Goal: Check status: Check status

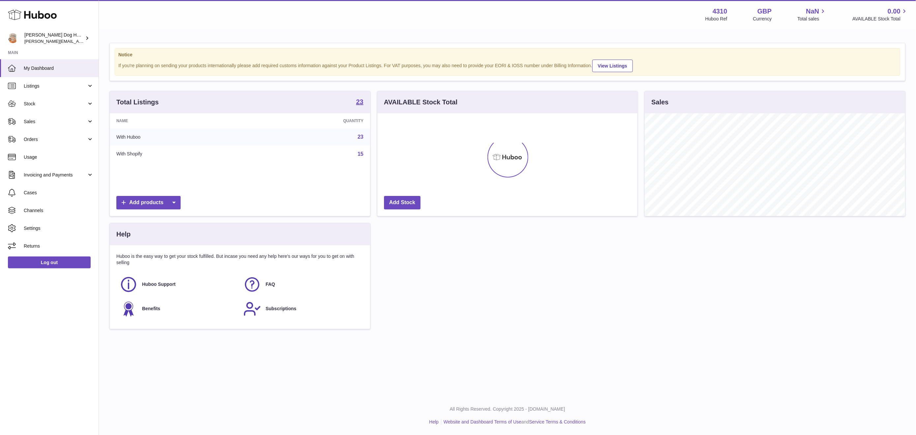
scroll to position [103, 260]
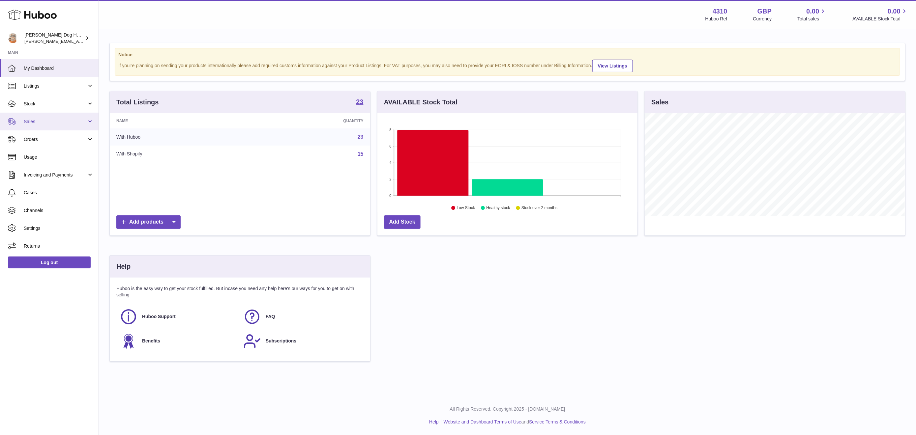
click at [50, 124] on span "Sales" at bounding box center [55, 122] width 63 height 6
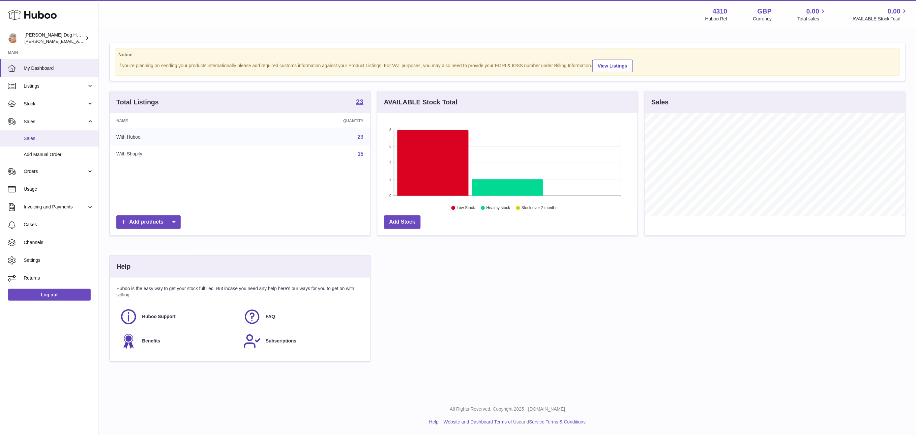
click at [53, 136] on span "Sales" at bounding box center [59, 138] width 70 height 6
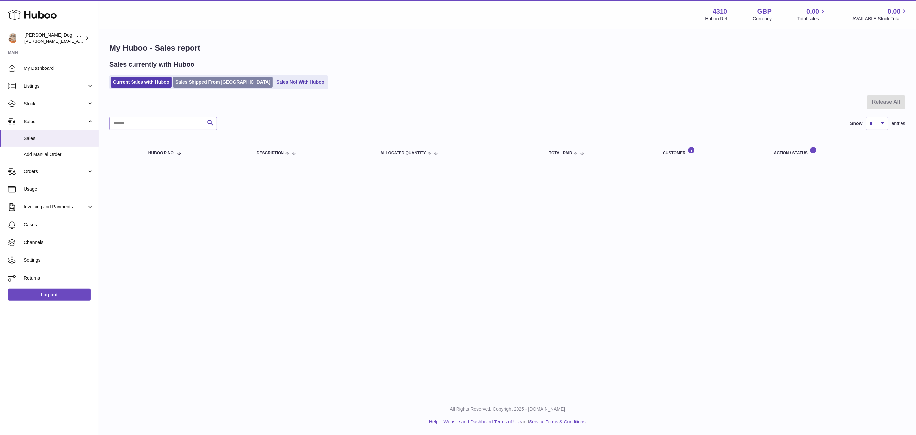
click at [196, 86] on link "Sales Shipped From [GEOGRAPHIC_DATA]" at bounding box center [223, 82] width 100 height 11
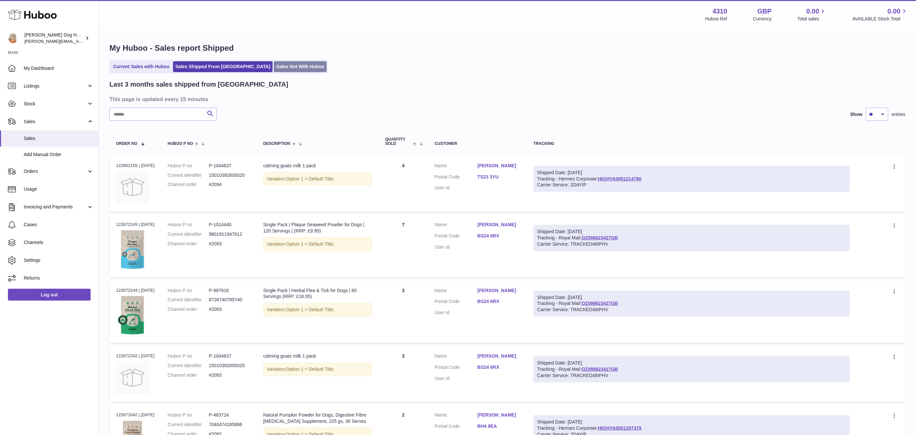
click at [274, 69] on link "Sales Not With Huboo" at bounding box center [300, 66] width 53 height 11
